Goal: Task Accomplishment & Management: Use online tool/utility

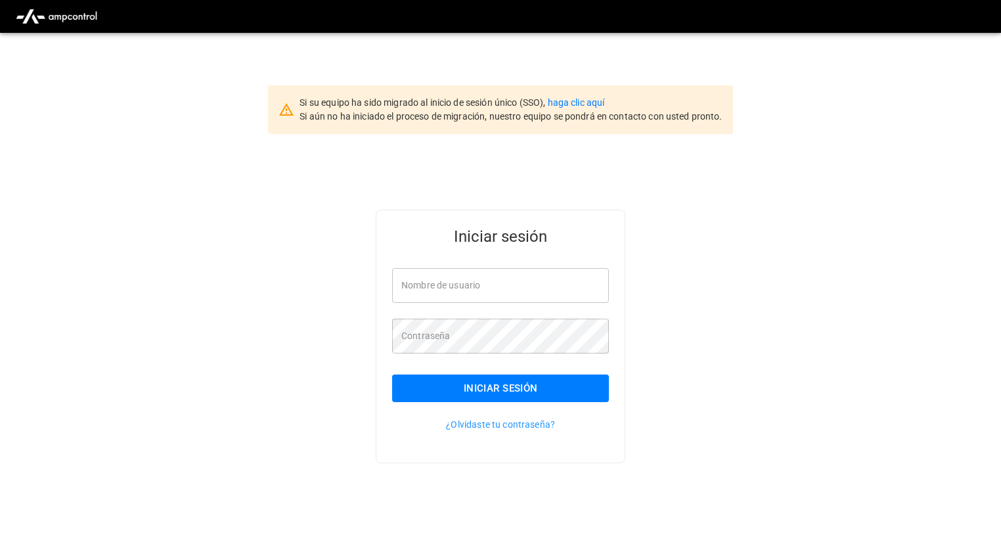
type input "**********"
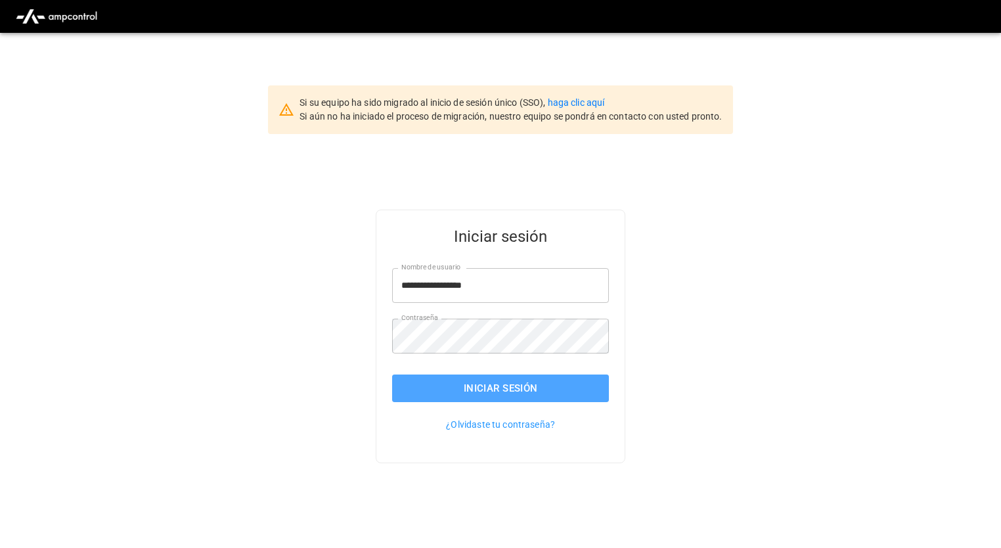
click at [495, 382] on button "Iniciar sesión" at bounding box center [500, 388] width 217 height 28
